Goal: Navigation & Orientation: Find specific page/section

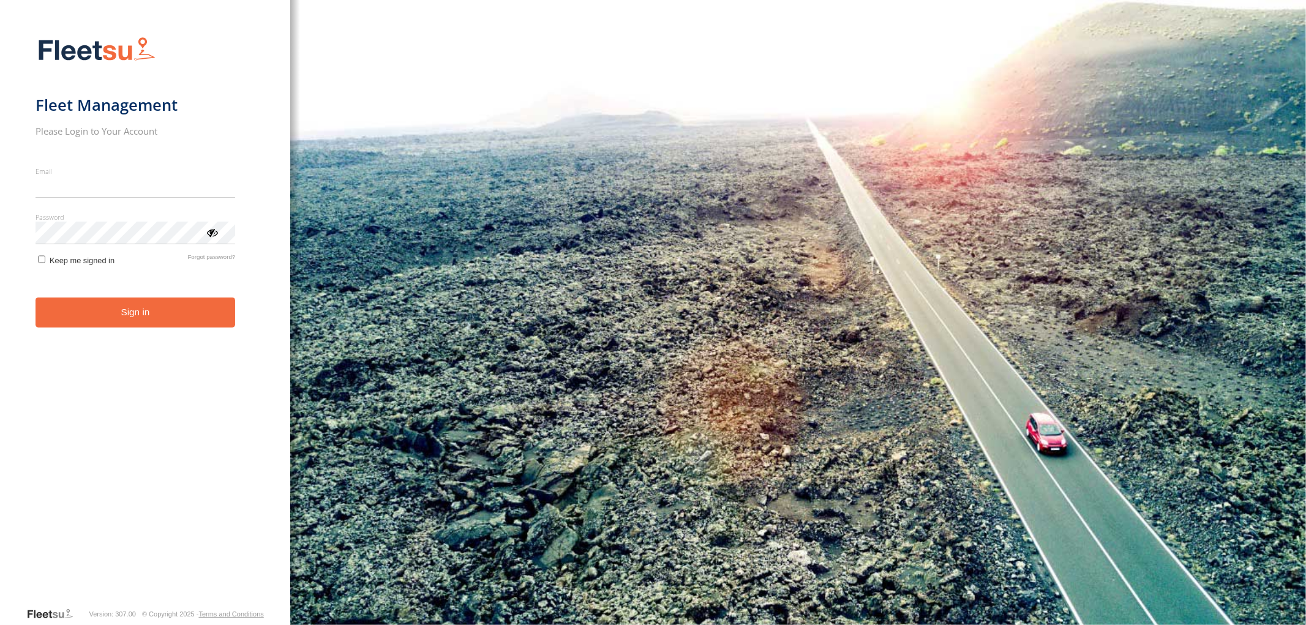
type input "**********"
click at [192, 321] on button "Sign in" at bounding box center [136, 313] width 200 height 30
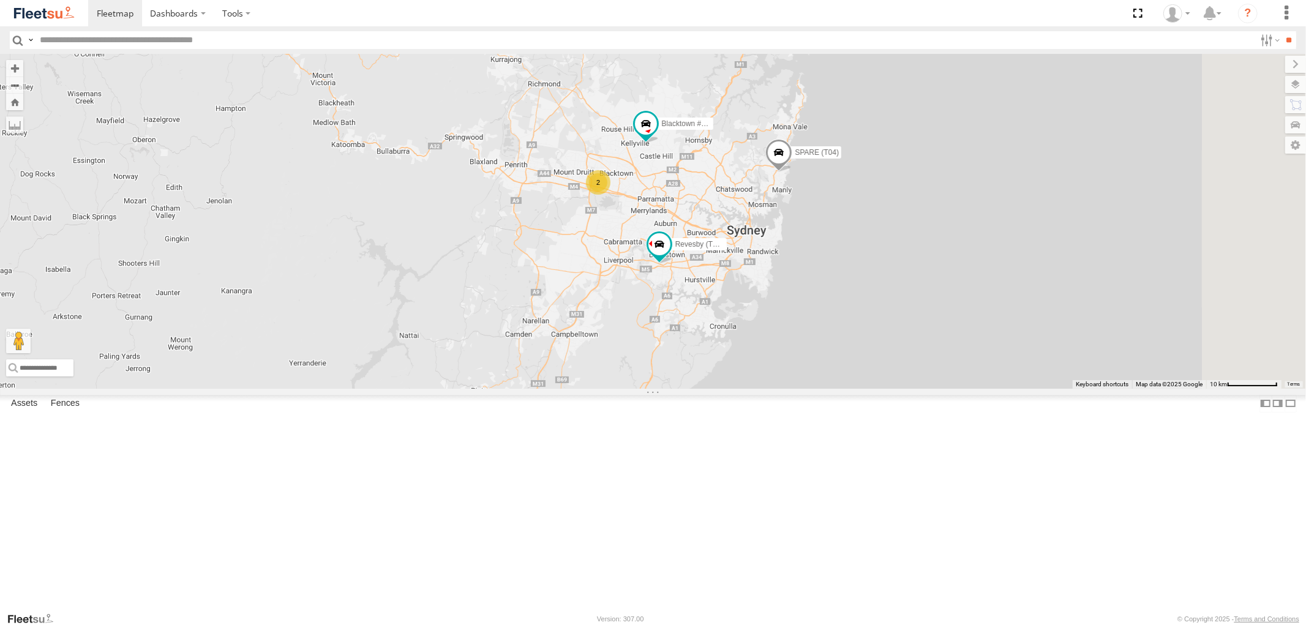
drag, startPoint x: 772, startPoint y: 295, endPoint x: 568, endPoint y: 224, distance: 216.5
click at [568, 224] on div "2 Rural (T08 - Matt) Blacktown #2 (T05 - Tony) Revesby (T07 - Dave) SPARE (T04)" at bounding box center [653, 221] width 1306 height 334
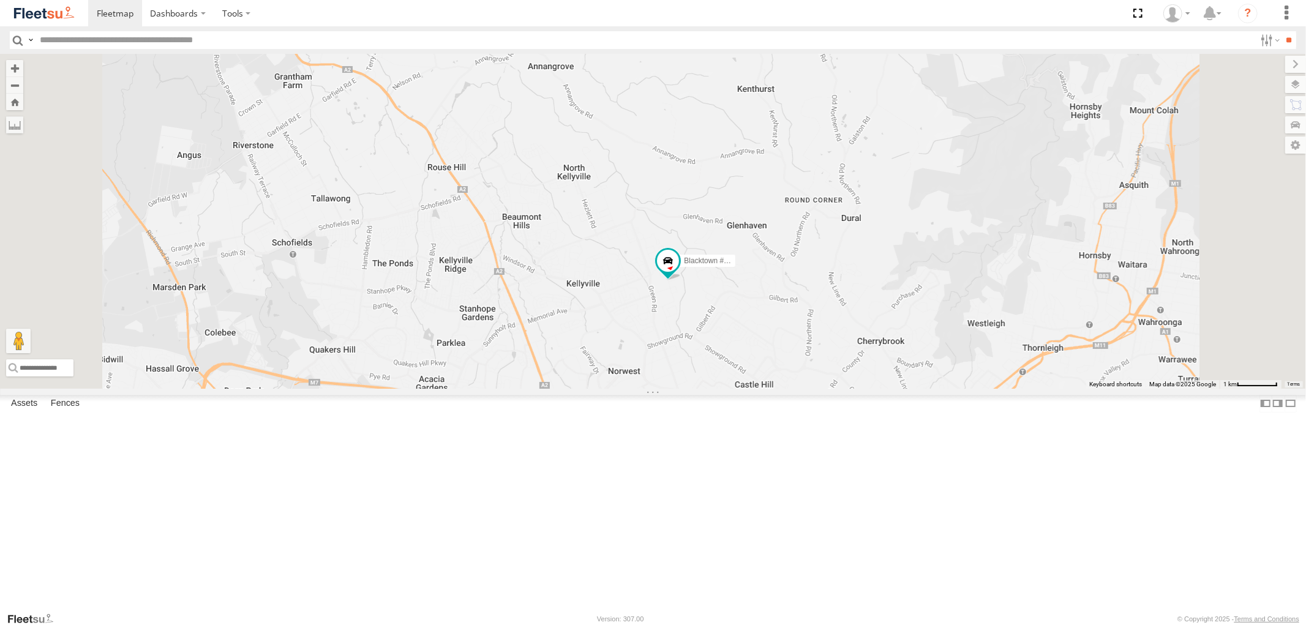
drag, startPoint x: 858, startPoint y: 322, endPoint x: 836, endPoint y: 415, distance: 95.6
click at [836, 388] on div "Rural (T08 - Matt) Blacktown #2 (T05 - Tony) Revesby (T07 - Dave) SPARE (T04) B…" at bounding box center [653, 221] width 1306 height 334
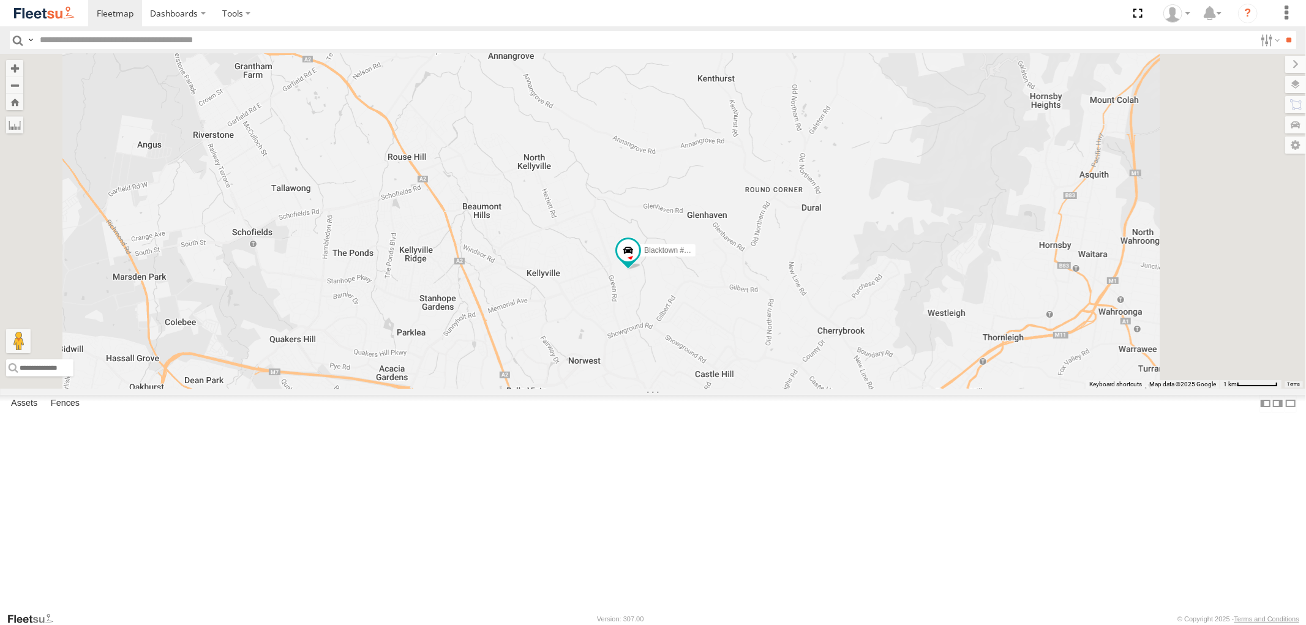
drag, startPoint x: 748, startPoint y: 436, endPoint x: 721, endPoint y: 372, distance: 69.7
click at [721, 372] on div "Rural (T08 - Matt) Blacktown #2 (T05 - Tony) Revesby (T07 - Dave) SPARE (T04) B…" at bounding box center [653, 221] width 1306 height 334
